Goal: Navigation & Orientation: Find specific page/section

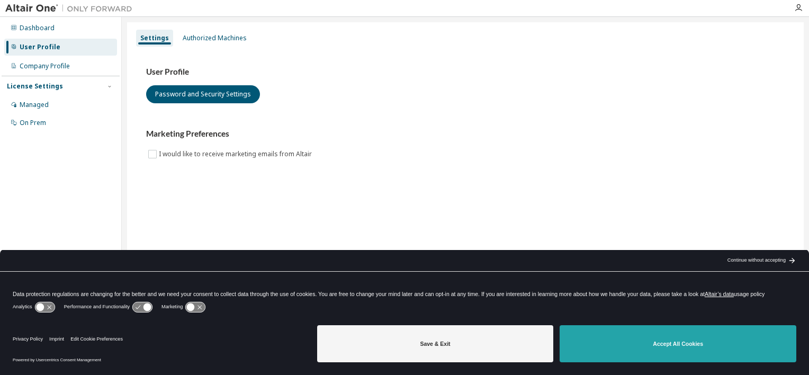
click at [634, 347] on button "Accept All Cookies" at bounding box center [678, 343] width 237 height 37
